Goal: Task Accomplishment & Management: Use online tool/utility

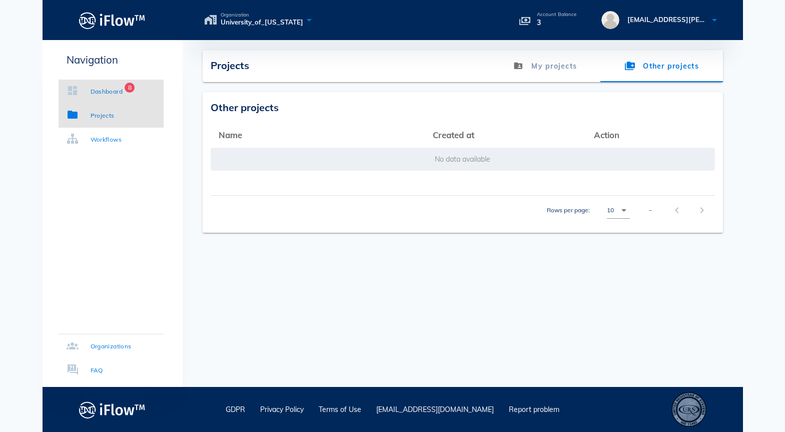
click at [96, 89] on div "Dashboard" at bounding box center [107, 92] width 33 height 10
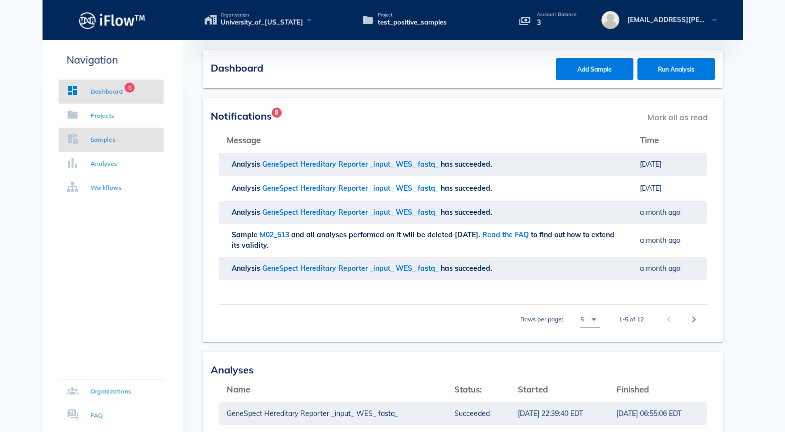
click at [108, 145] on link "Samples" at bounding box center [111, 140] width 105 height 24
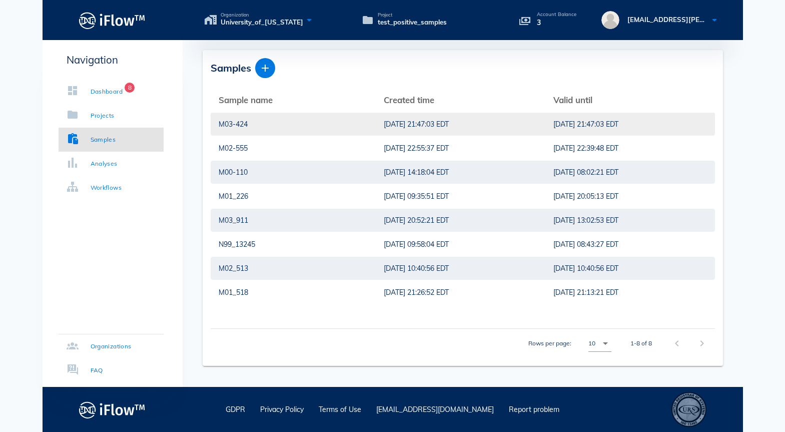
click at [238, 122] on div "M03-424" at bounding box center [293, 124] width 149 height 23
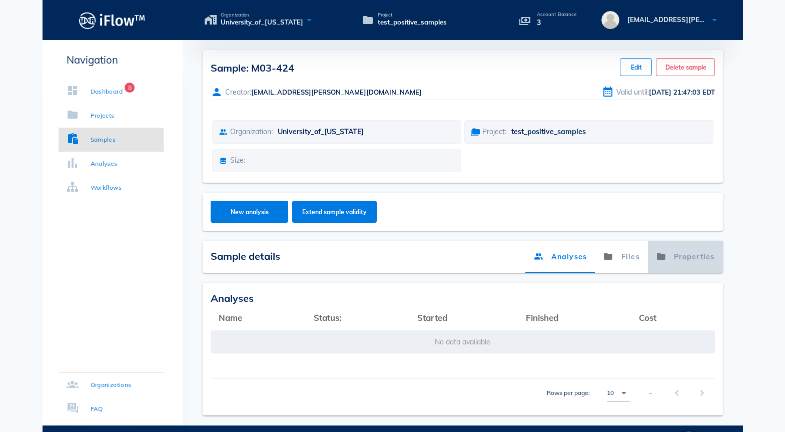
click at [681, 260] on link "Properties" at bounding box center [685, 257] width 75 height 32
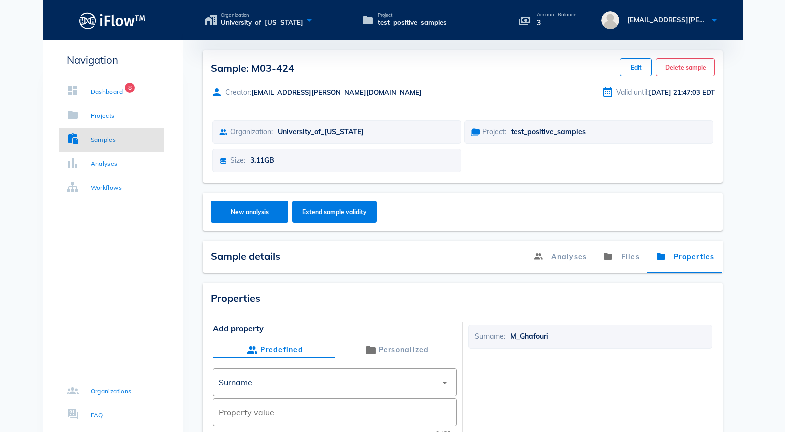
scroll to position [109, 0]
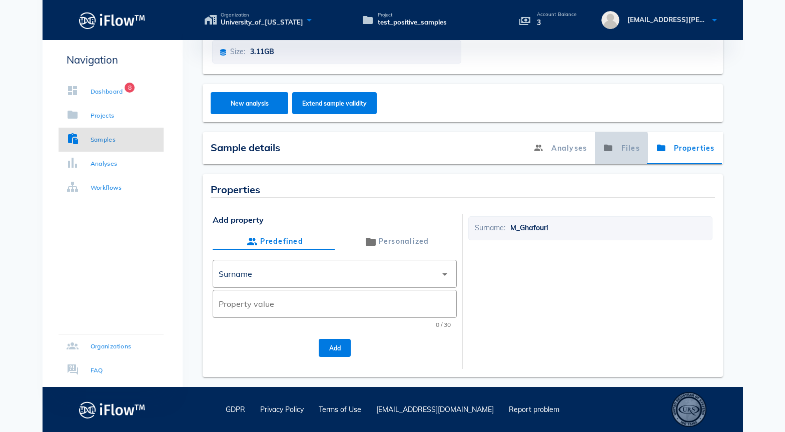
click at [629, 153] on link "Files" at bounding box center [621, 148] width 53 height 32
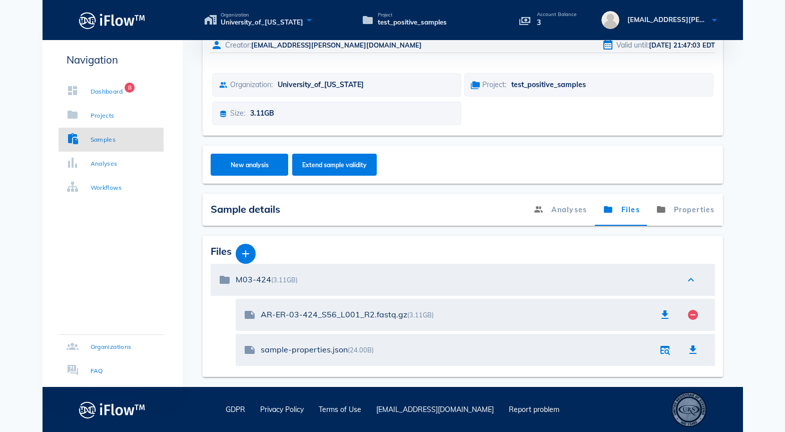
scroll to position [47, 0]
click at [248, 255] on icon "button" at bounding box center [246, 254] width 12 height 12
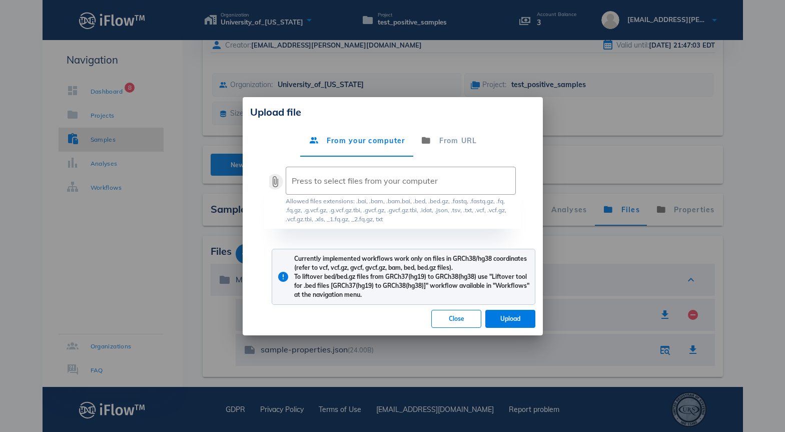
click at [277, 182] on button "attach_file" at bounding box center [275, 182] width 12 height 12
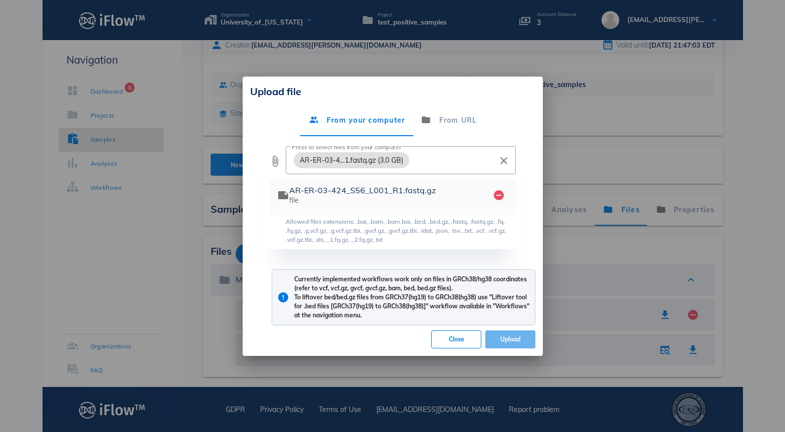
click at [507, 340] on span "Upload" at bounding box center [510, 339] width 34 height 8
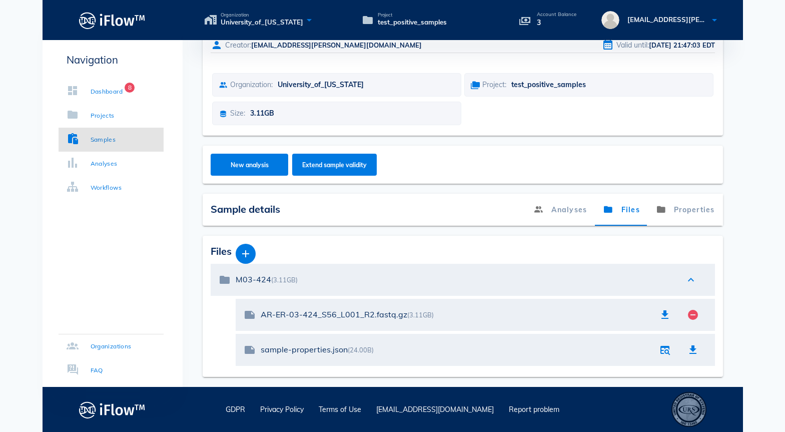
click at [711, 389] on footer "GDPR Privacy Policy Terms of Use contact@intelliseq.com Report problem" at bounding box center [393, 409] width 700 height 45
click at [774, 236] on body "Organization University_of_Kentucky Project test_positive_samples Account Balan…" at bounding box center [392, 192] width 785 height 479
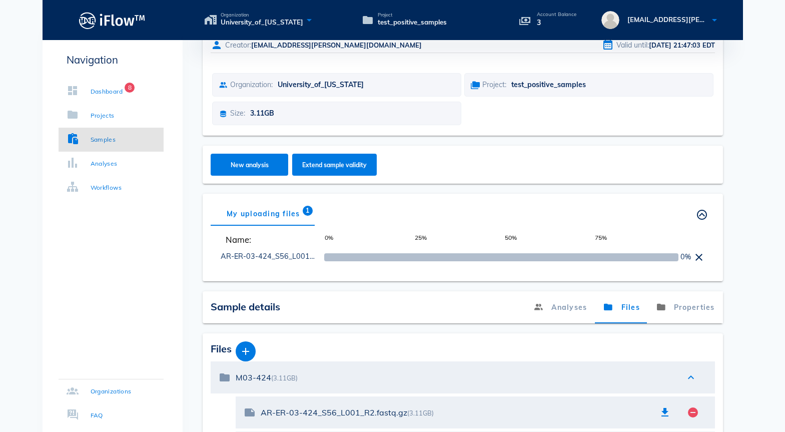
click at [748, 101] on body "Organization University_of_Kentucky Project test_positive_samples Account Balan…" at bounding box center [392, 241] width 785 height 576
click at [96, 117] on div "Projects" at bounding box center [103, 116] width 24 height 10
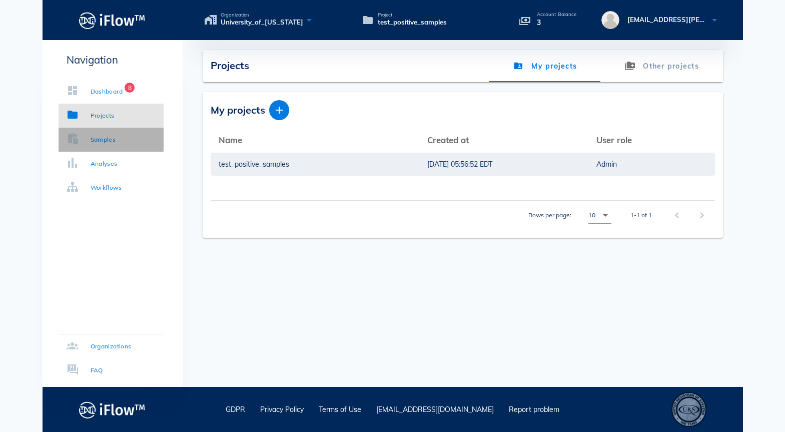
click at [102, 135] on div "Samples" at bounding box center [104, 140] width 26 height 10
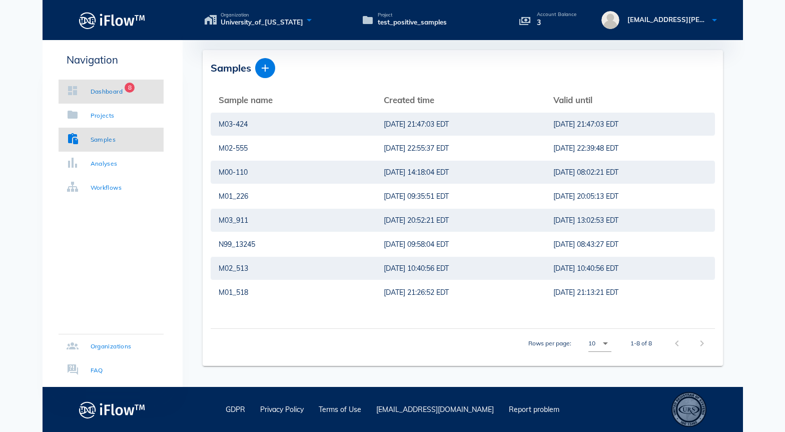
click at [93, 86] on link "Dashboard 8" at bounding box center [111, 92] width 105 height 24
